Goal: Navigation & Orientation: Find specific page/section

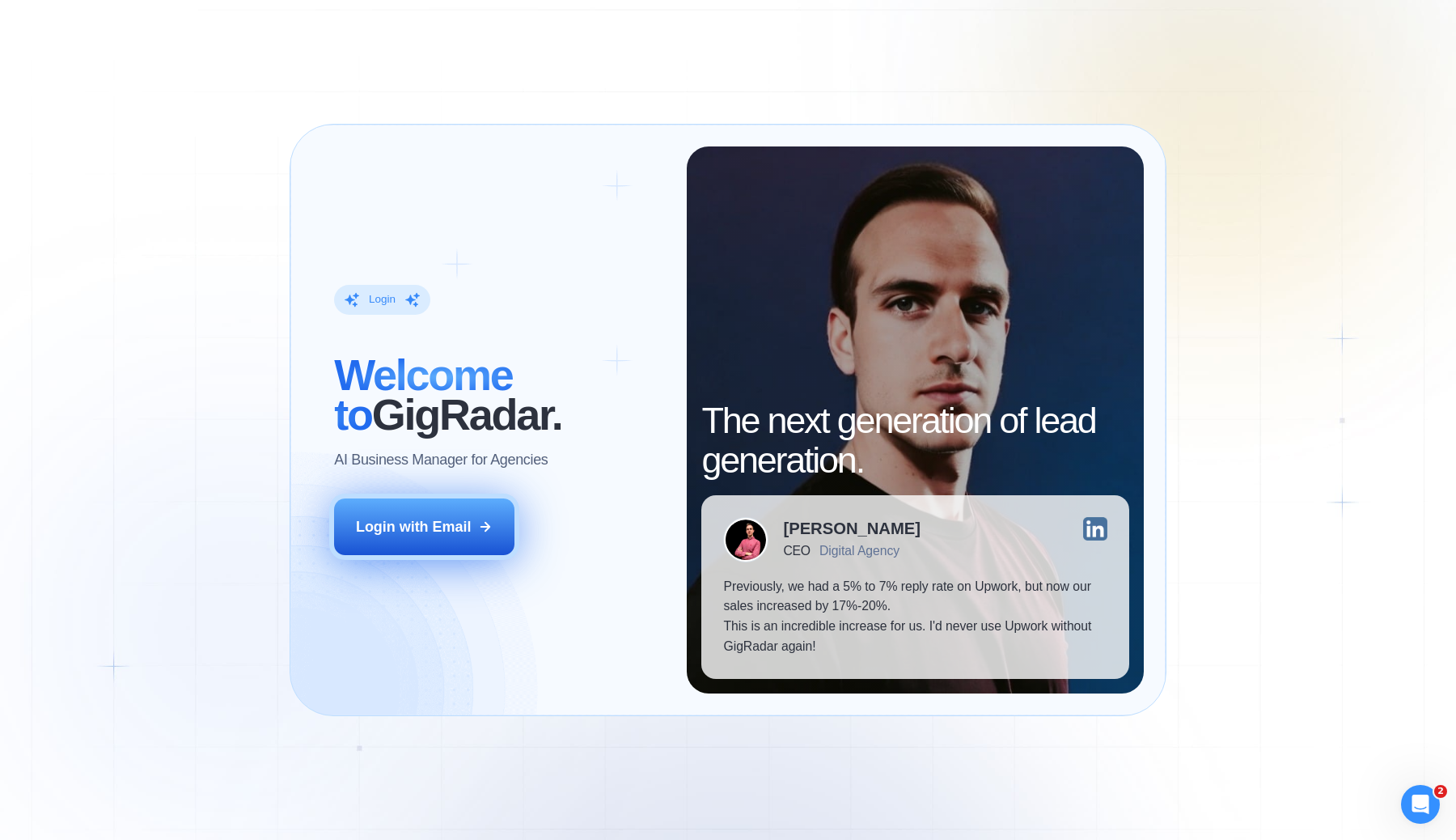
click at [447, 534] on div "Login with Email" at bounding box center [414, 527] width 115 height 21
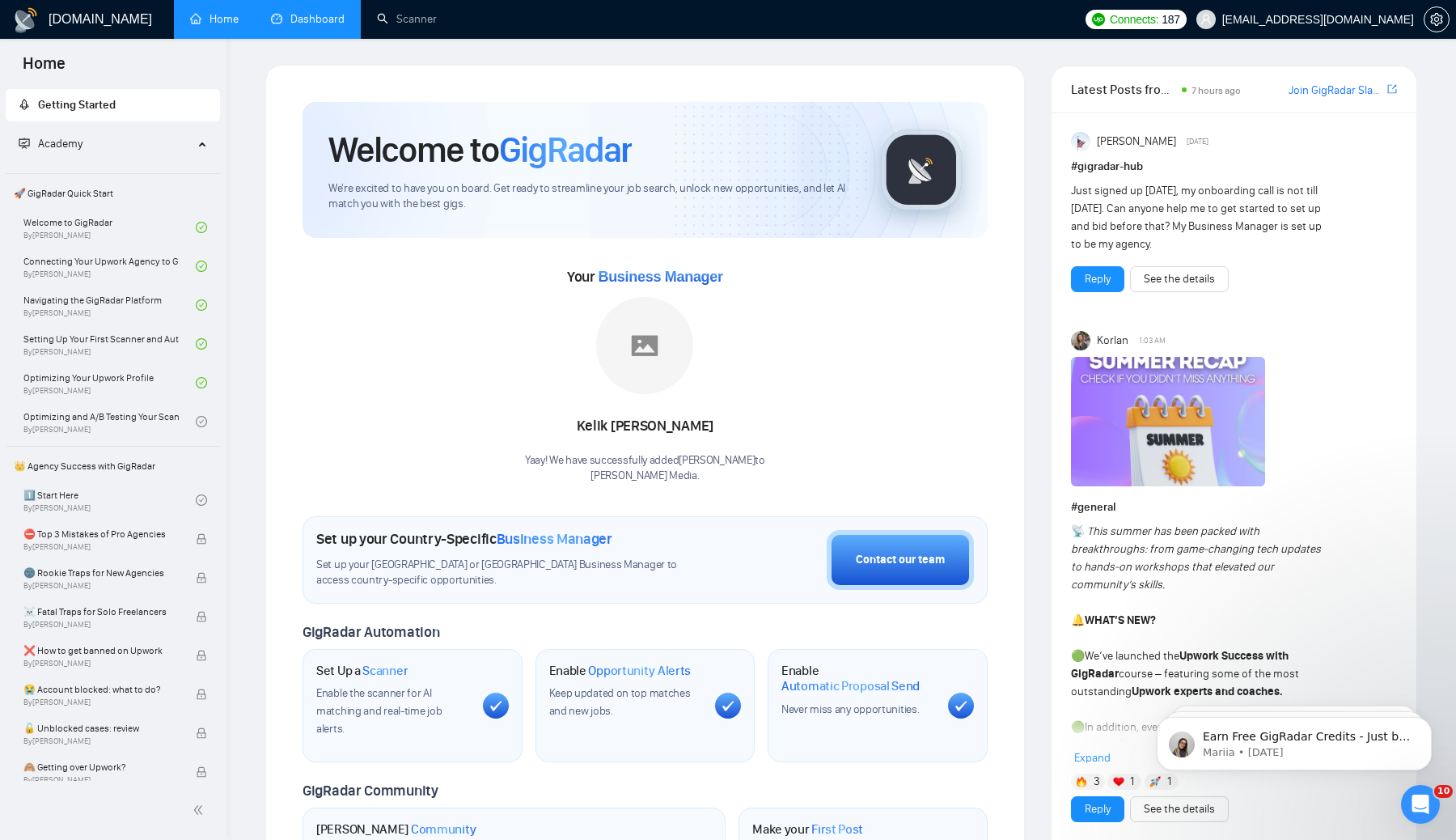
click at [295, 15] on link "Dashboard" at bounding box center [307, 19] width 73 height 14
